Goal: Transaction & Acquisition: Purchase product/service

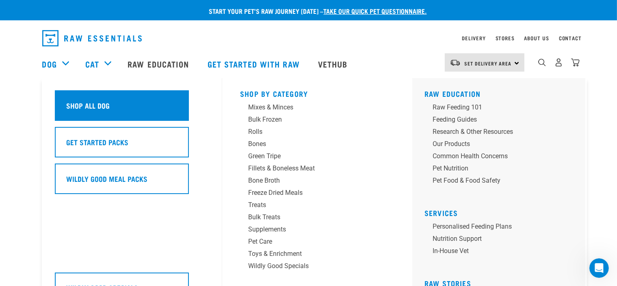
click at [102, 111] on div "Shop All Dog" at bounding box center [122, 105] width 134 height 30
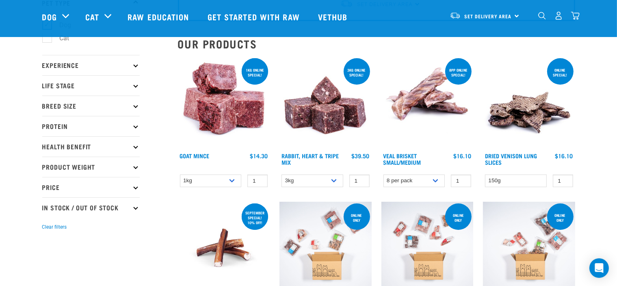
scroll to position [49, 0]
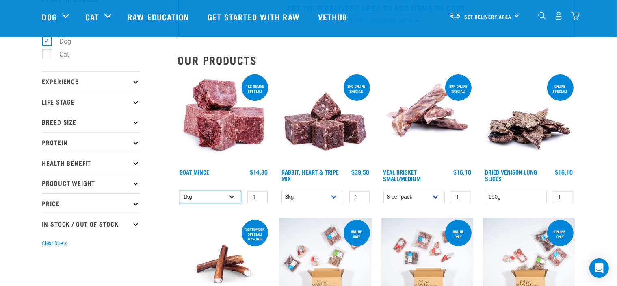
click at [230, 199] on select "1kg 3kg" at bounding box center [211, 196] width 62 height 13
click at [230, 200] on select "1kg 3kg" at bounding box center [211, 196] width 62 height 13
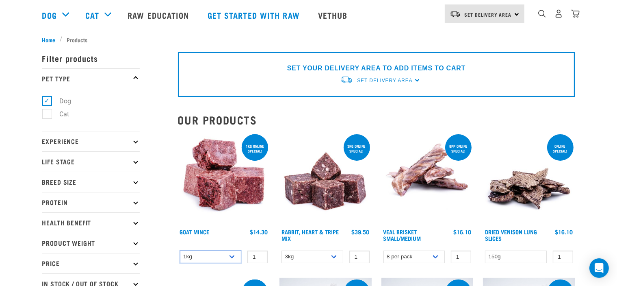
scroll to position [0, 0]
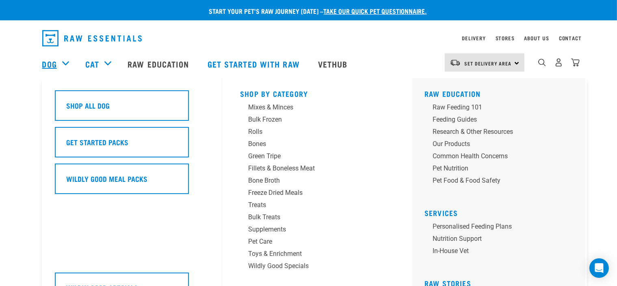
click at [52, 63] on link "Dog" at bounding box center [49, 64] width 15 height 12
click at [275, 121] on div "Bulk Frozen" at bounding box center [311, 120] width 127 height 10
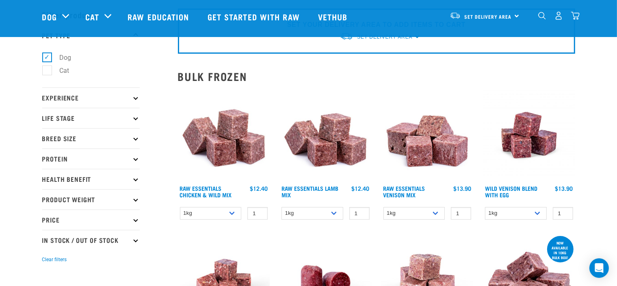
scroll to position [49, 0]
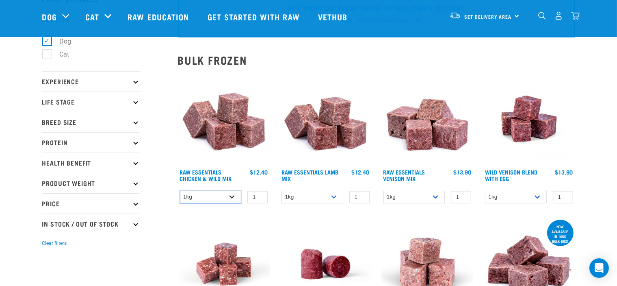
click at [229, 198] on select "1kg 3kg Bulk (10kg)" at bounding box center [211, 196] width 62 height 13
click at [440, 194] on select "1kg 3kg" at bounding box center [414, 196] width 62 height 13
click at [537, 194] on select "1kg 3kg Bulk (10kg)" at bounding box center [516, 196] width 62 height 13
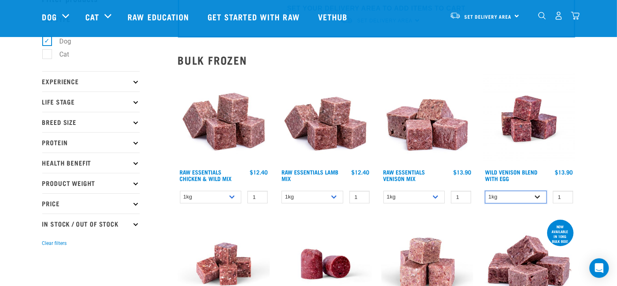
click at [537, 194] on select "1kg 3kg Bulk (10kg)" at bounding box center [516, 196] width 62 height 13
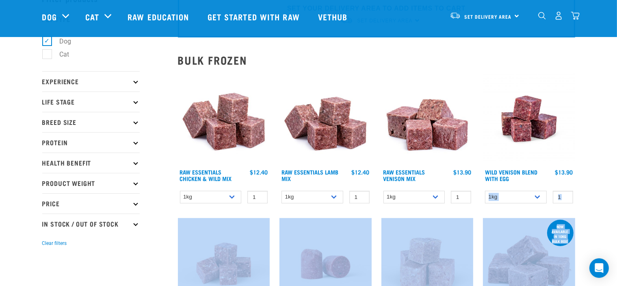
drag, startPoint x: 591, startPoint y: 229, endPoint x: 484, endPoint y: 194, distance: 112.0
click at [433, 195] on select "1kg 3kg" at bounding box center [414, 196] width 62 height 13
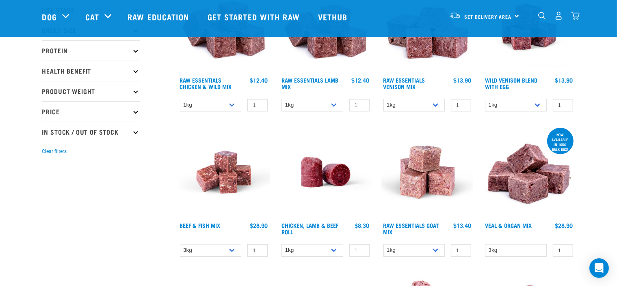
scroll to position [151, 0]
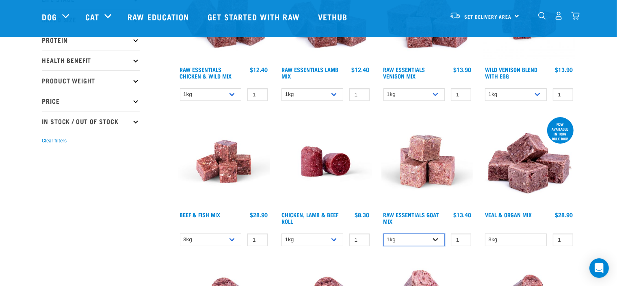
click at [433, 238] on select "1kg 3kg" at bounding box center [414, 239] width 62 height 13
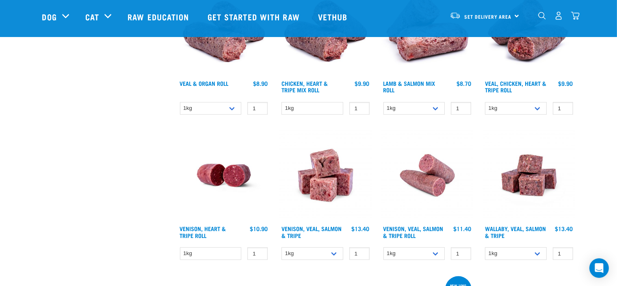
scroll to position [433, 0]
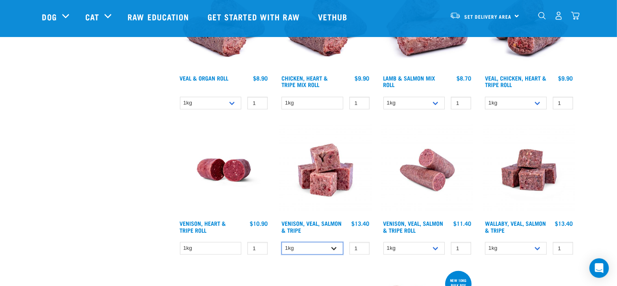
click at [336, 245] on select "1kg 3kg Bulk (18kg)" at bounding box center [312, 248] width 62 height 13
click at [281, 242] on select "1kg 3kg Bulk (18kg)" at bounding box center [312, 248] width 62 height 13
click at [334, 242] on select "1kg 3kg Bulk (18kg)" at bounding box center [312, 248] width 62 height 13
click at [281, 242] on select "1kg 3kg Bulk (18kg)" at bounding box center [312, 248] width 62 height 13
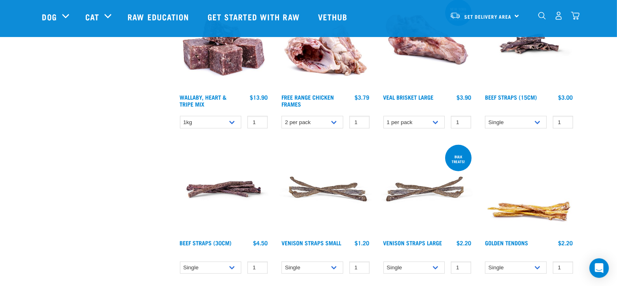
scroll to position [953, 0]
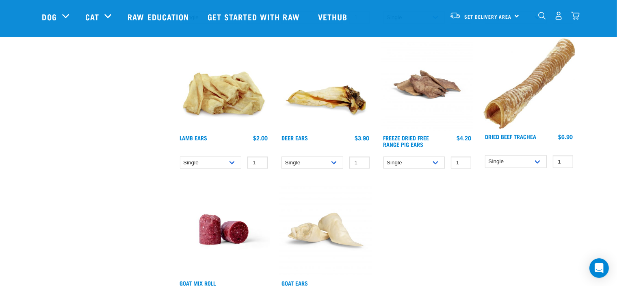
select select "327935"
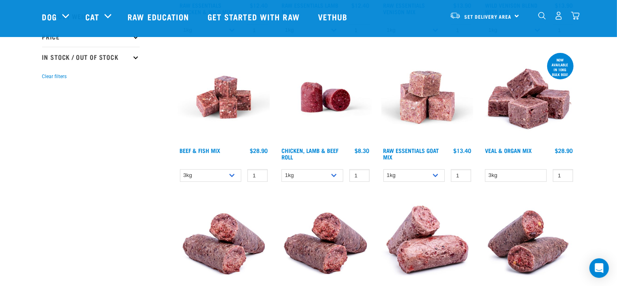
scroll to position [213, 0]
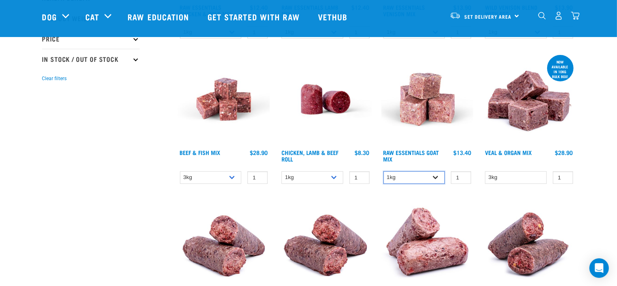
click at [435, 177] on select "1kg 3kg" at bounding box center [414, 177] width 62 height 13
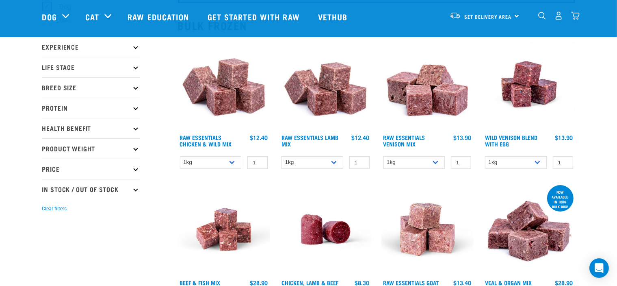
scroll to position [56, 0]
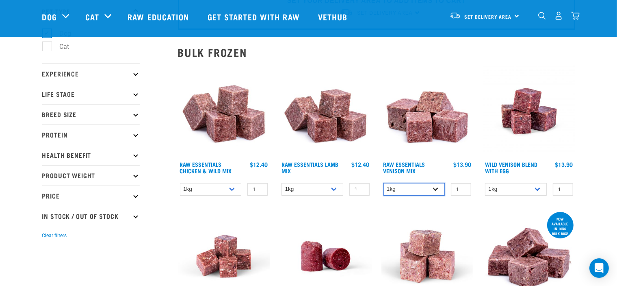
click at [437, 189] on select "1kg 3kg" at bounding box center [414, 189] width 62 height 13
click at [331, 193] on select "1kg 3kg Bulk (10kg)" at bounding box center [312, 189] width 62 height 13
click at [539, 186] on select "1kg 3kg Bulk (10kg)" at bounding box center [516, 189] width 62 height 13
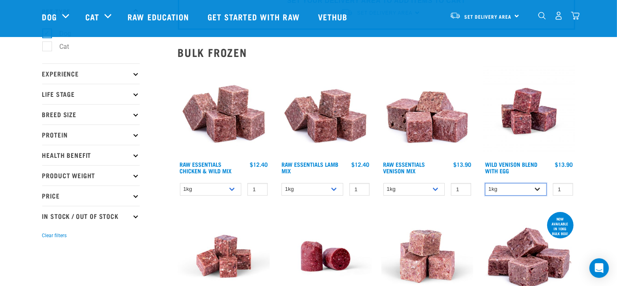
click at [539, 186] on select "1kg 3kg Bulk (10kg)" at bounding box center [516, 189] width 62 height 13
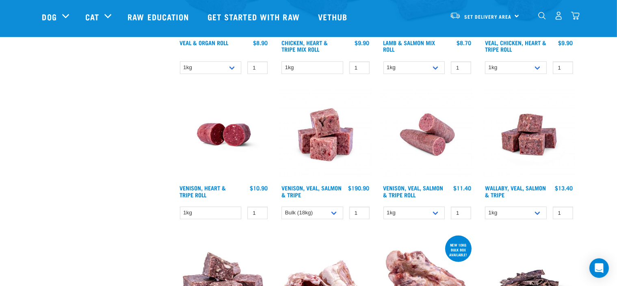
scroll to position [484, 0]
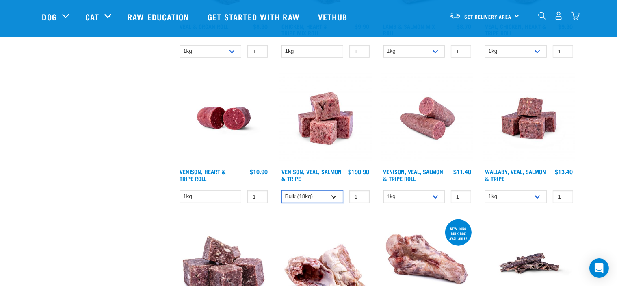
click at [330, 196] on select "1kg 3kg Bulk (18kg)" at bounding box center [312, 196] width 62 height 13
click at [368, 218] on img at bounding box center [325, 263] width 92 height 92
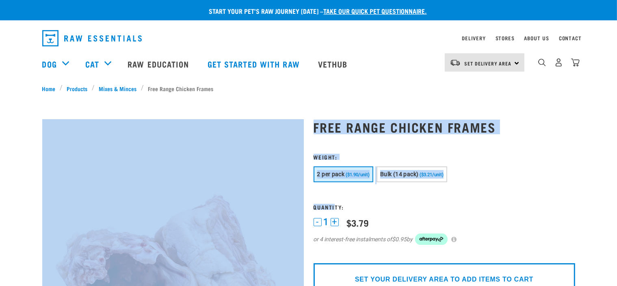
drag, startPoint x: 0, startPoint y: 0, endPoint x: 245, endPoint y: 105, distance: 266.9
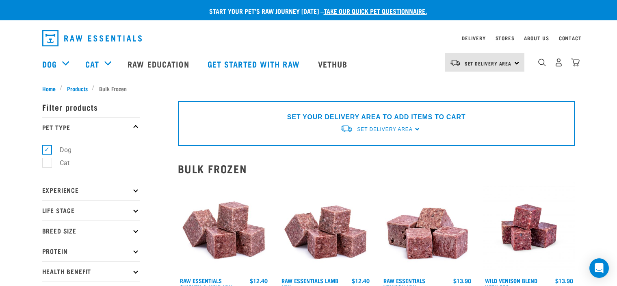
select select "327935"
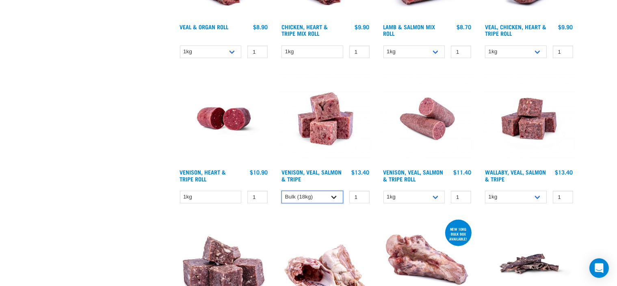
click at [333, 197] on select "1kg 3kg Bulk (18kg)" at bounding box center [312, 196] width 62 height 13
click at [281, 190] on select "1kg 3kg Bulk (18kg)" at bounding box center [312, 196] width 62 height 13
click at [327, 195] on select "1kg 3kg Bulk (18kg)" at bounding box center [312, 196] width 62 height 13
click at [281, 190] on select "1kg 3kg Bulk (18kg)" at bounding box center [312, 196] width 62 height 13
click at [292, 224] on img at bounding box center [325, 264] width 92 height 92
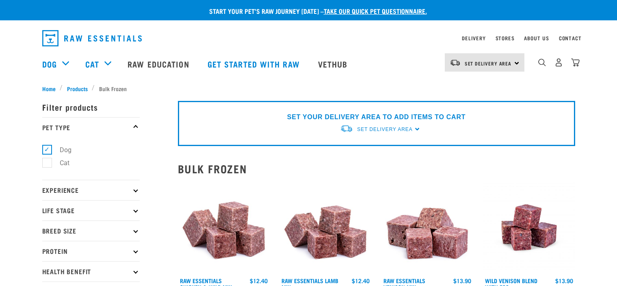
select select "327935"
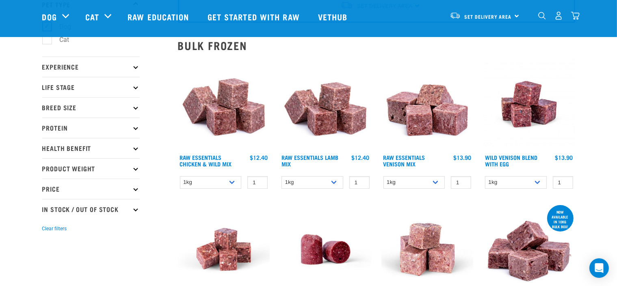
scroll to position [40, 0]
